Goal: Task Accomplishment & Management: Complete application form

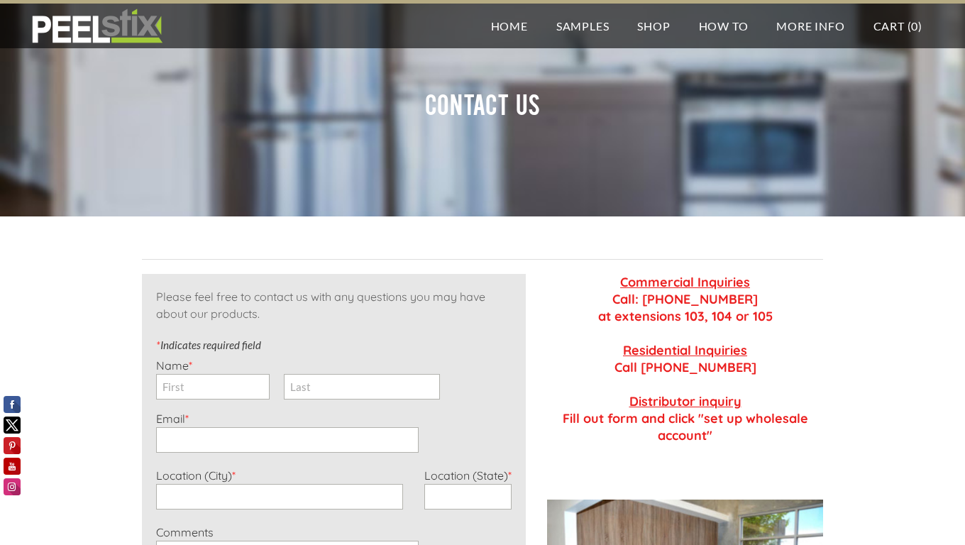
scroll to position [336, 0]
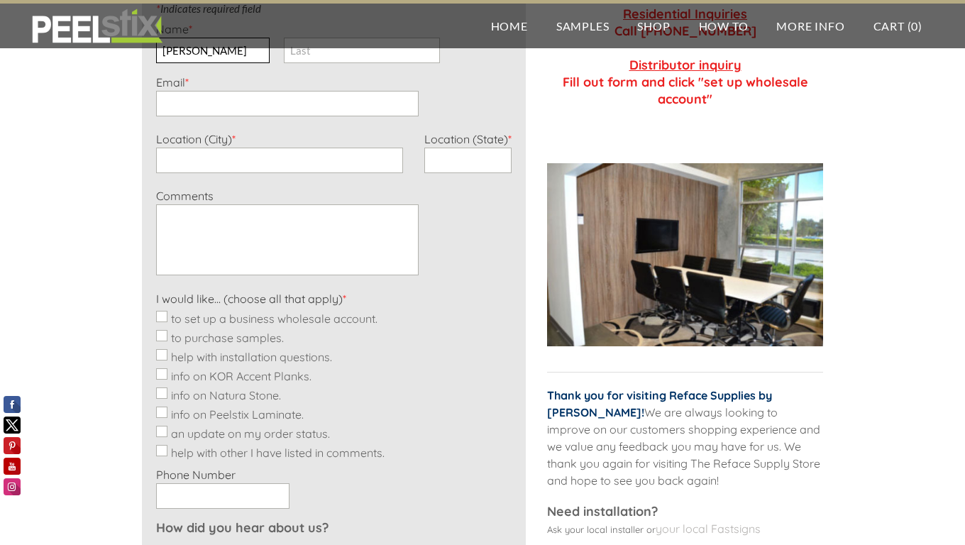
type input "[PERSON_NAME]"
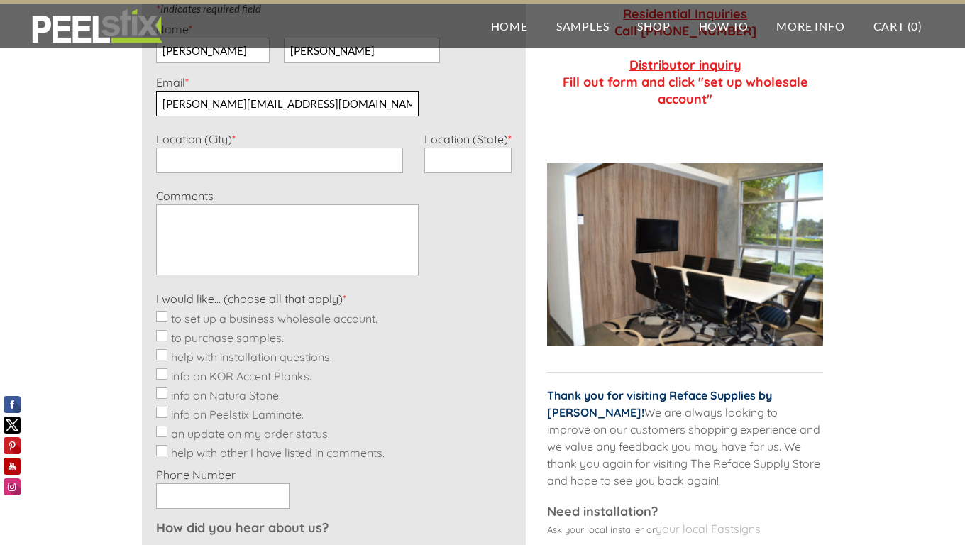
type input "[PERSON_NAME][EMAIL_ADDRESS][DOMAIN_NAME]"
type input "Faketown"
type input "NY"
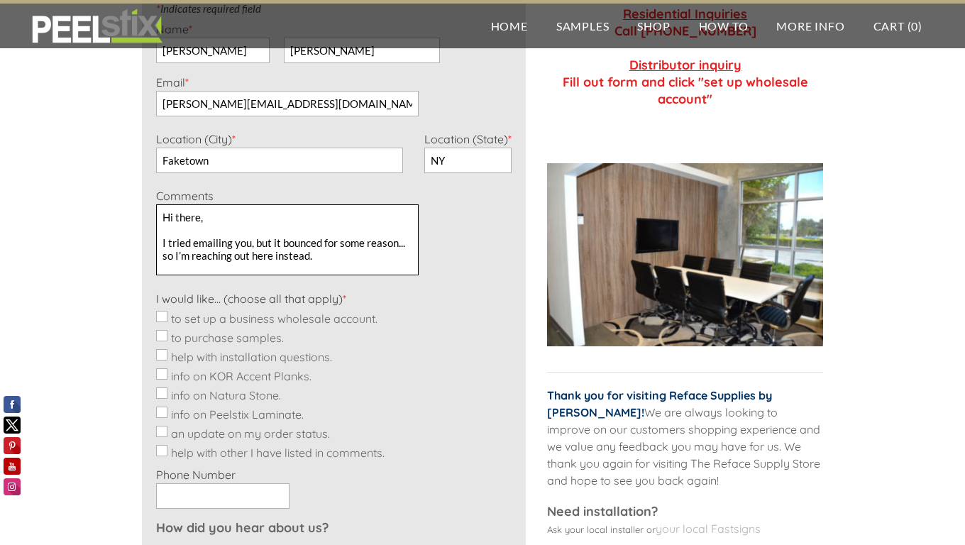
scroll to position [128, 0]
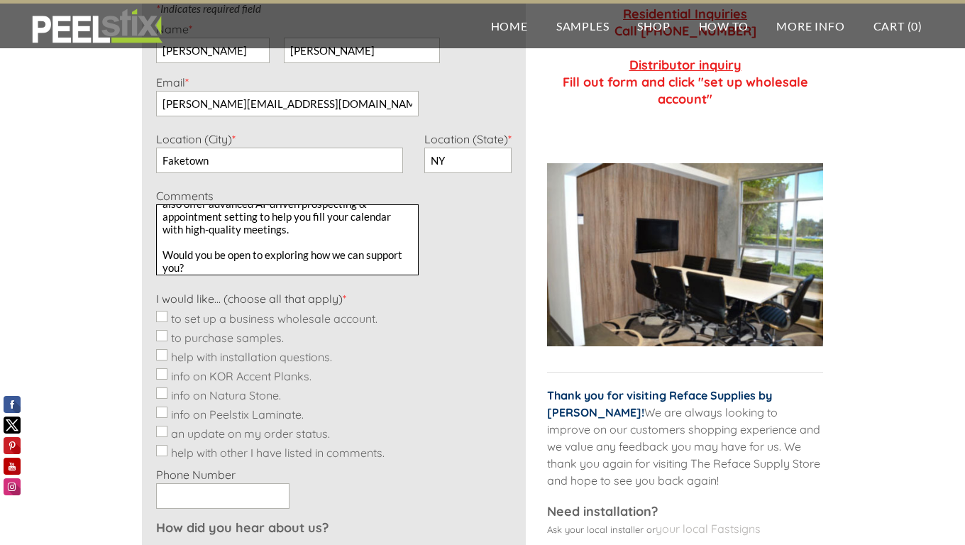
type textarea "Hi there, I tried emailing you, but it bounced for some reason... so I’m reachi…"
click at [162, 316] on input "to set up a business wholesale account." at bounding box center [161, 316] width 11 height 11
checkbox input "true"
click at [162, 336] on input "to purchase samples." at bounding box center [161, 335] width 11 height 11
checkbox input "true"
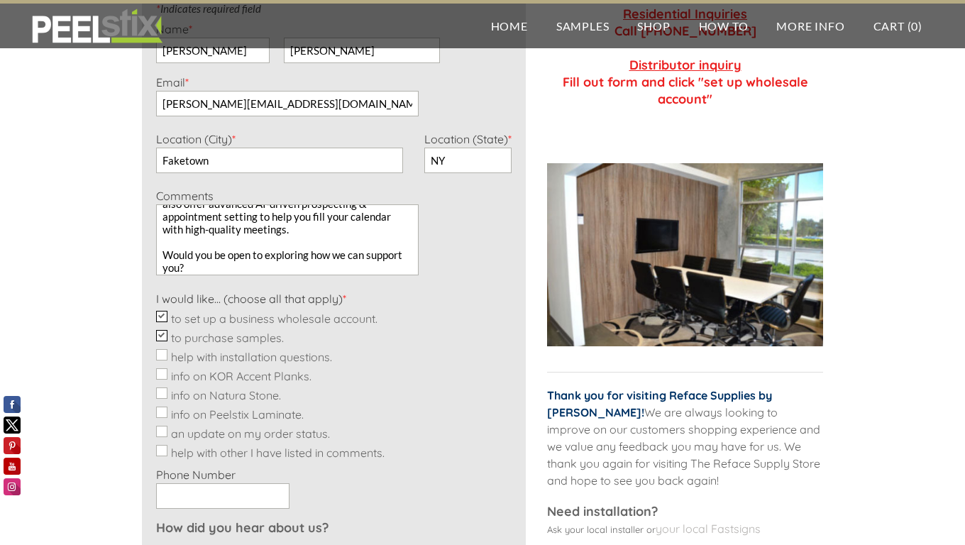
click at [162, 355] on input "help with installation questions." at bounding box center [161, 354] width 11 height 11
checkbox input "true"
click at [162, 374] on input "info on KOR Accent Planks." at bounding box center [161, 373] width 11 height 11
checkbox input "true"
click at [162, 393] on input "info on Natura Stone." at bounding box center [161, 392] width 11 height 11
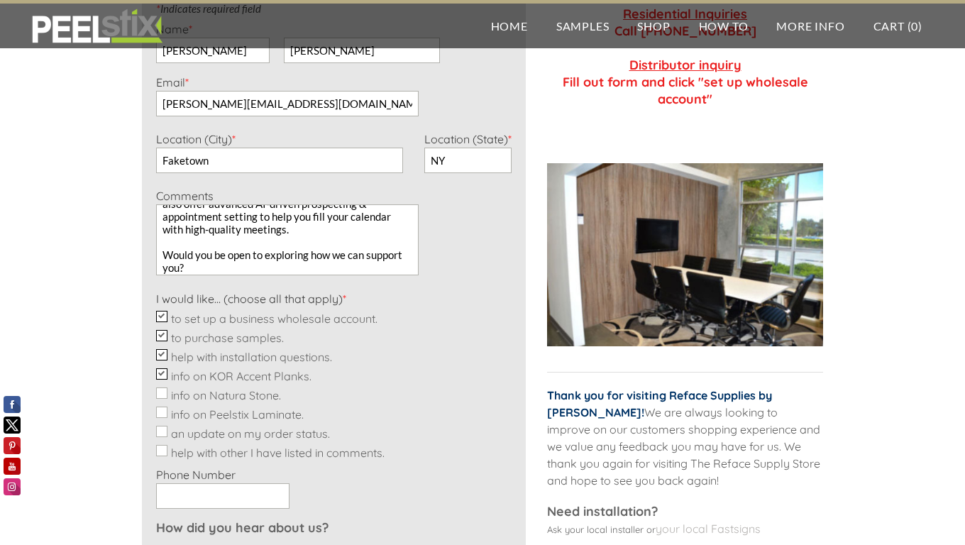
checkbox input "true"
click at [162, 412] on input "info on Peelstix Laminate." at bounding box center [161, 412] width 11 height 11
checkbox input "true"
click at [162, 431] on input "an update on my order status." at bounding box center [161, 431] width 11 height 11
checkbox input "true"
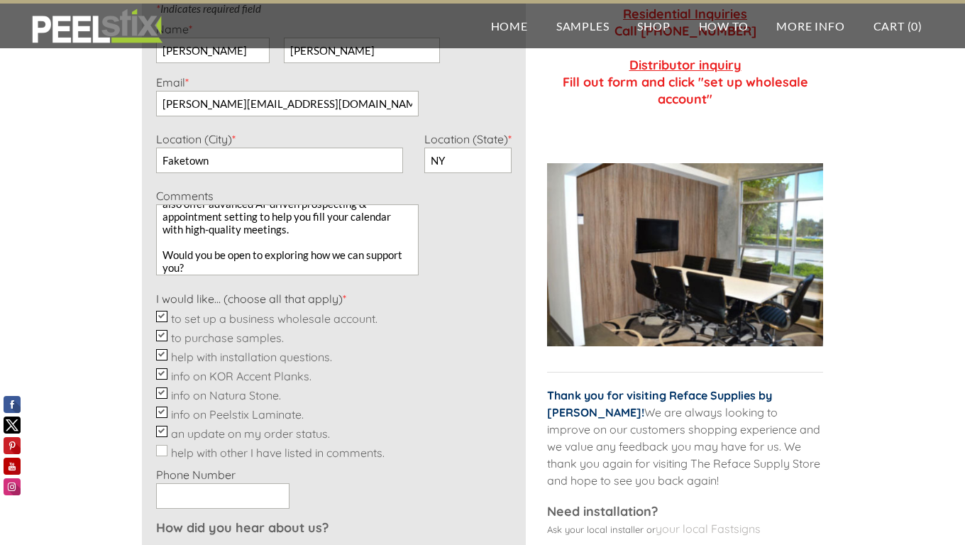
click at [162, 451] on input "help with other I have listed in comments." at bounding box center [161, 450] width 11 height 11
checkbox input "true"
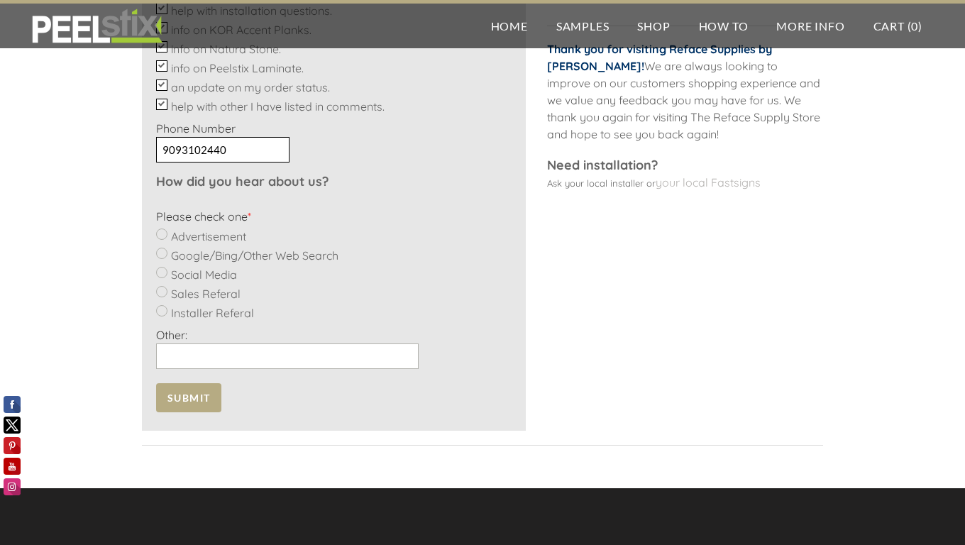
type input "9093102440"
click at [162, 272] on input "Social Media" at bounding box center [161, 272] width 11 height 11
radio input "true"
type input "Trusted Support Team"
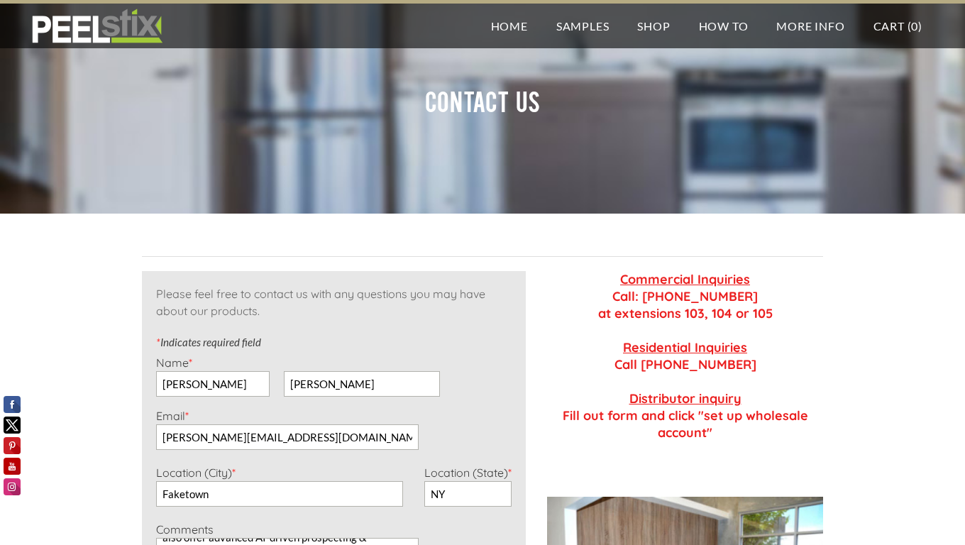
scroll to position [274, 0]
